Goal: Task Accomplishment & Management: Use online tool/utility

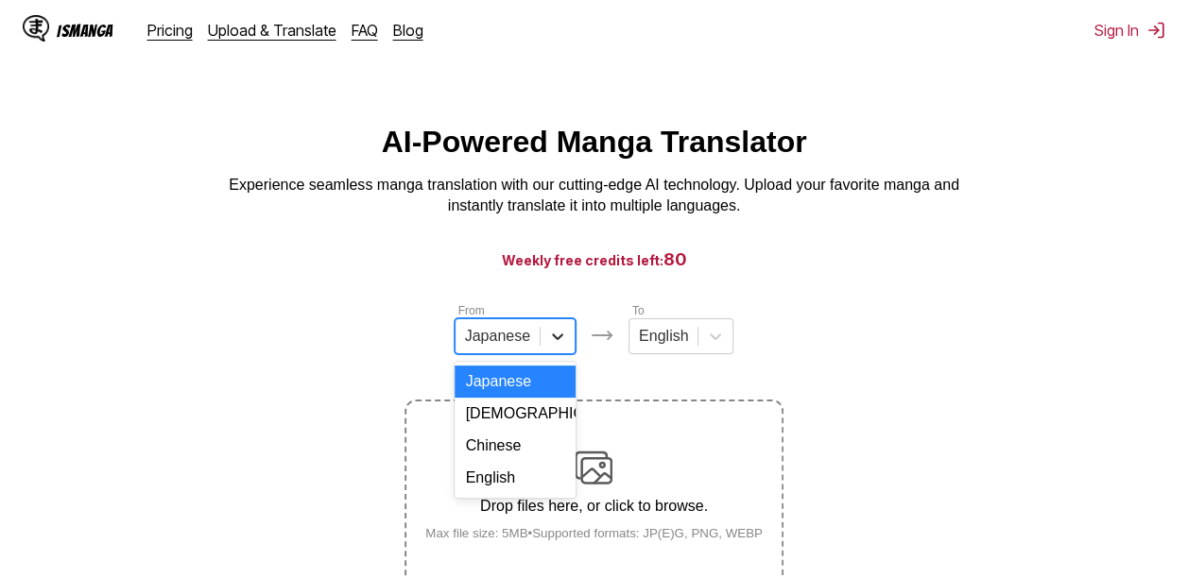
click at [542, 342] on div at bounding box center [558, 336] width 34 height 34
click at [507, 430] on div "Korean" at bounding box center [515, 414] width 121 height 32
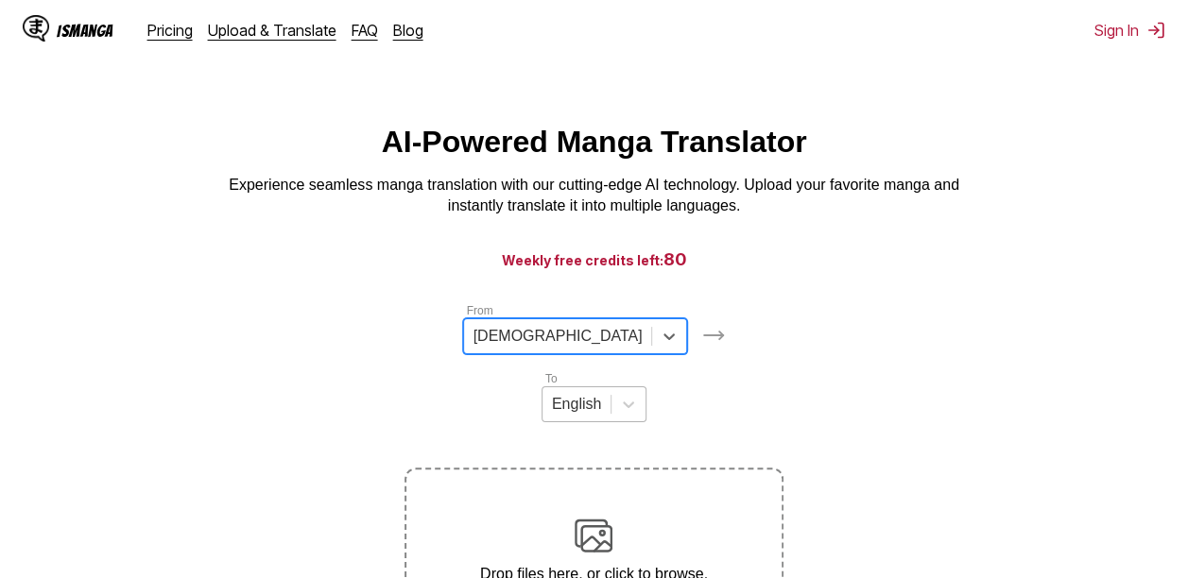
click at [647, 387] on div "English" at bounding box center [594, 405] width 105 height 36
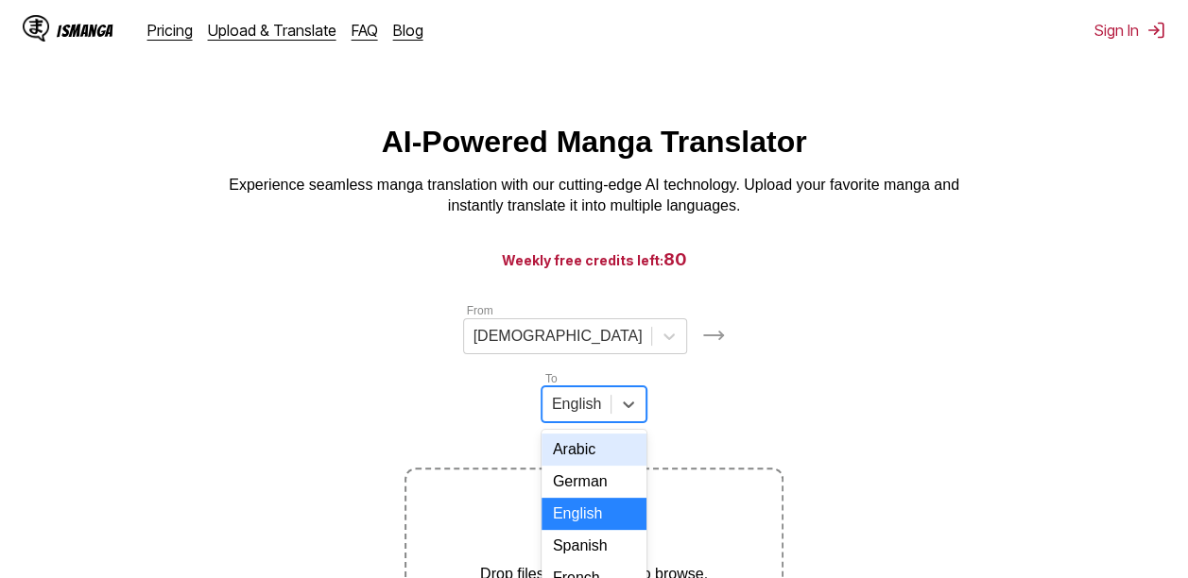
scroll to position [83, 0]
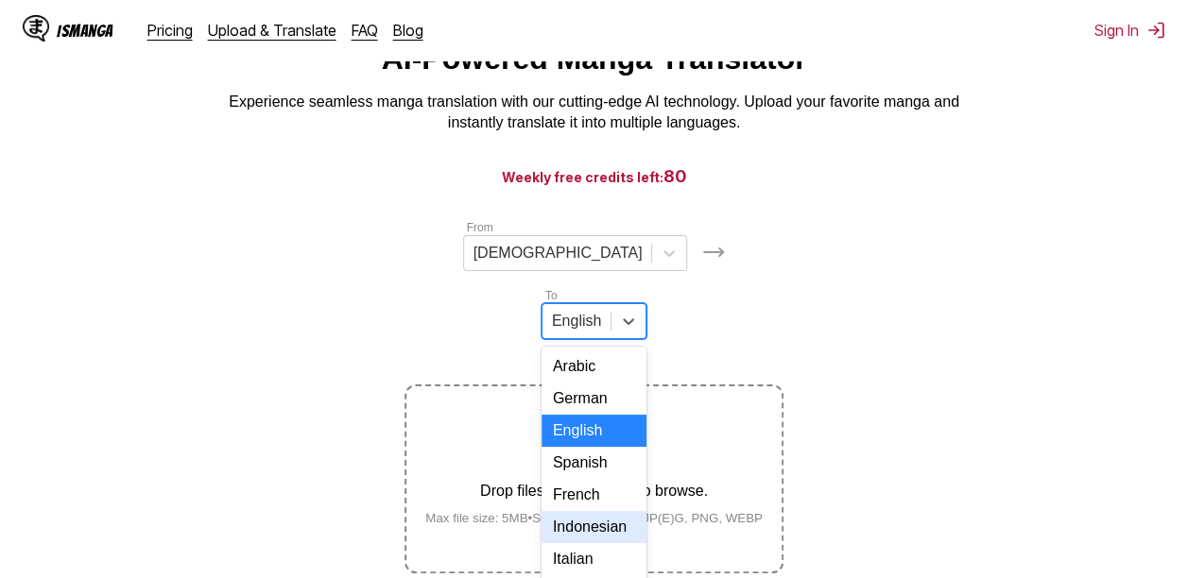
click at [647, 511] on div "Indonesian" at bounding box center [594, 527] width 105 height 32
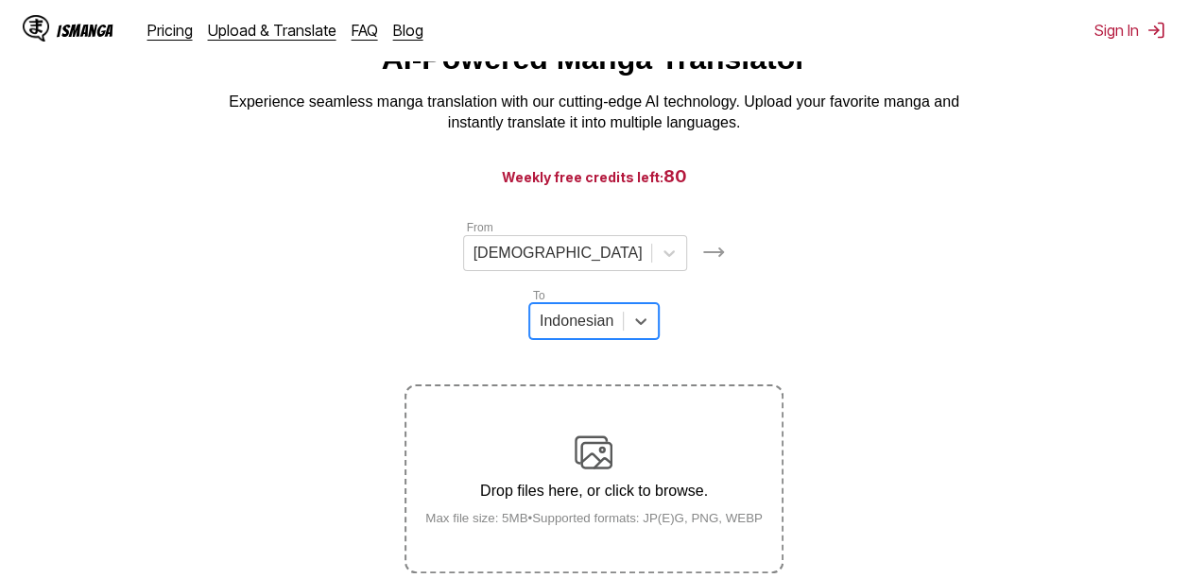
click at [627, 483] on p "Drop files here, or click to browse." at bounding box center [594, 491] width 368 height 17
click at [0, 0] on input "Drop files here, or click to browse. Max file size: 5MB • Supported formats: JP…" at bounding box center [0, 0] width 0 height 0
